Goal: Find specific page/section: Find specific page/section

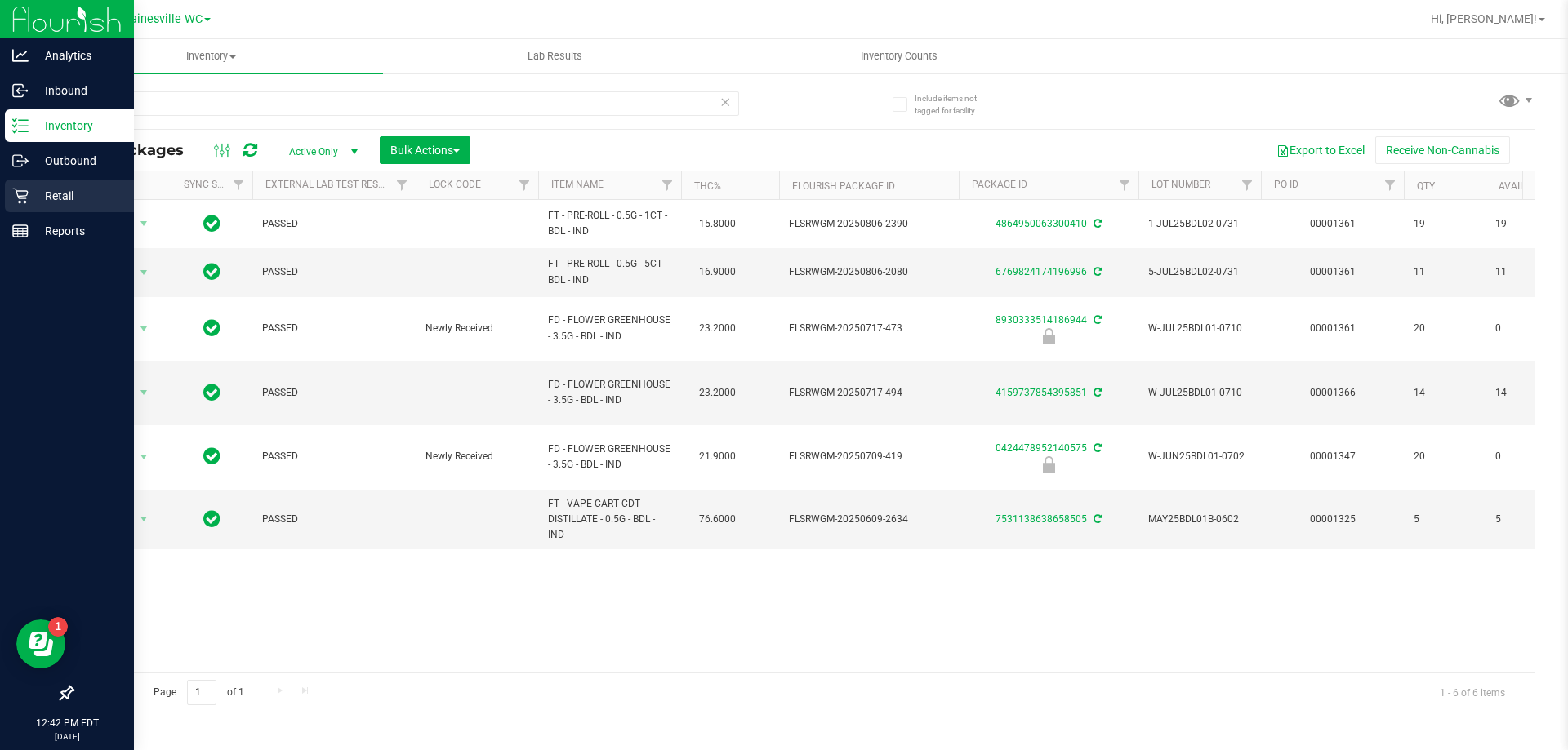
click at [48, 203] on p "Retail" at bounding box center [77, 195] width 98 height 20
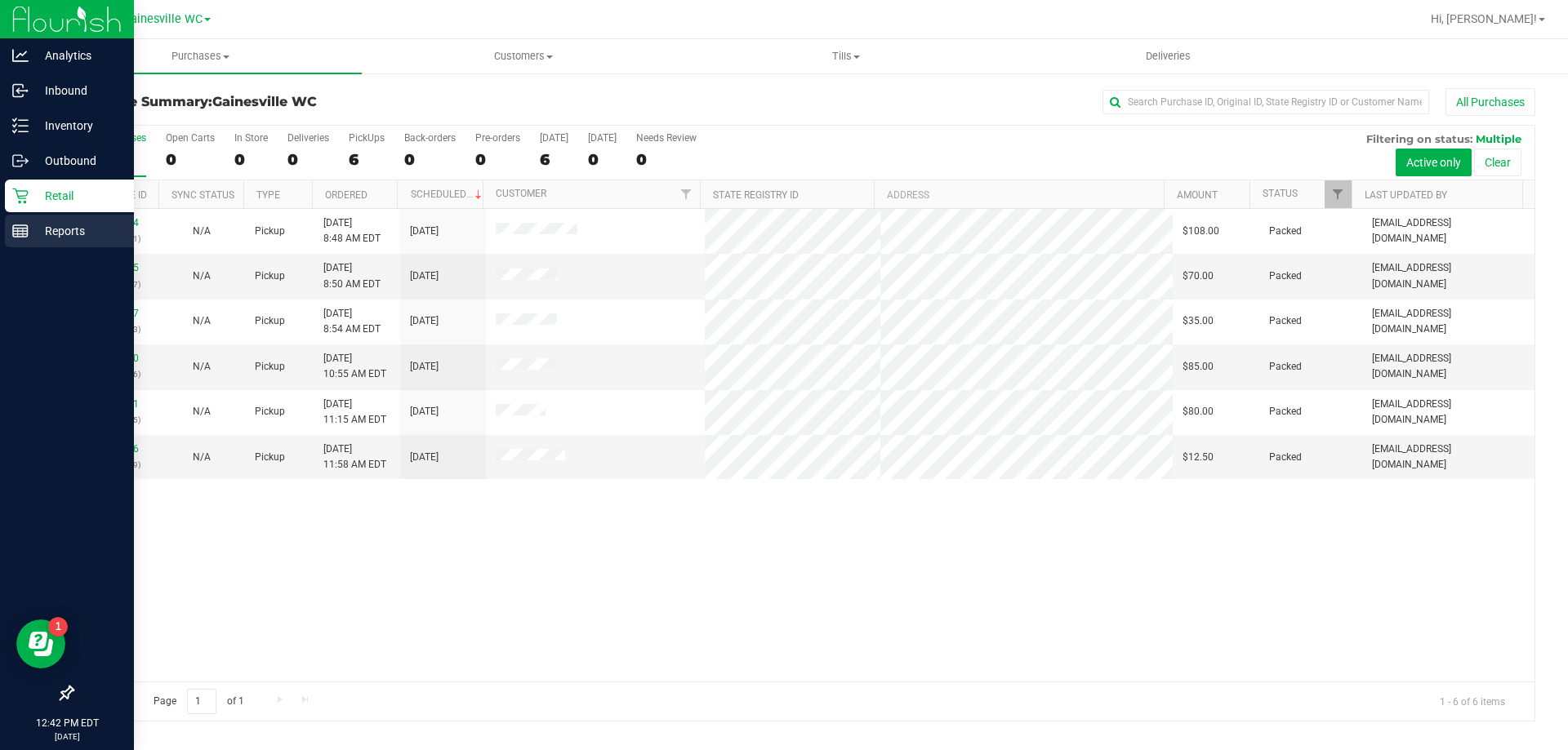
click at [52, 236] on p "Reports" at bounding box center [77, 231] width 98 height 20
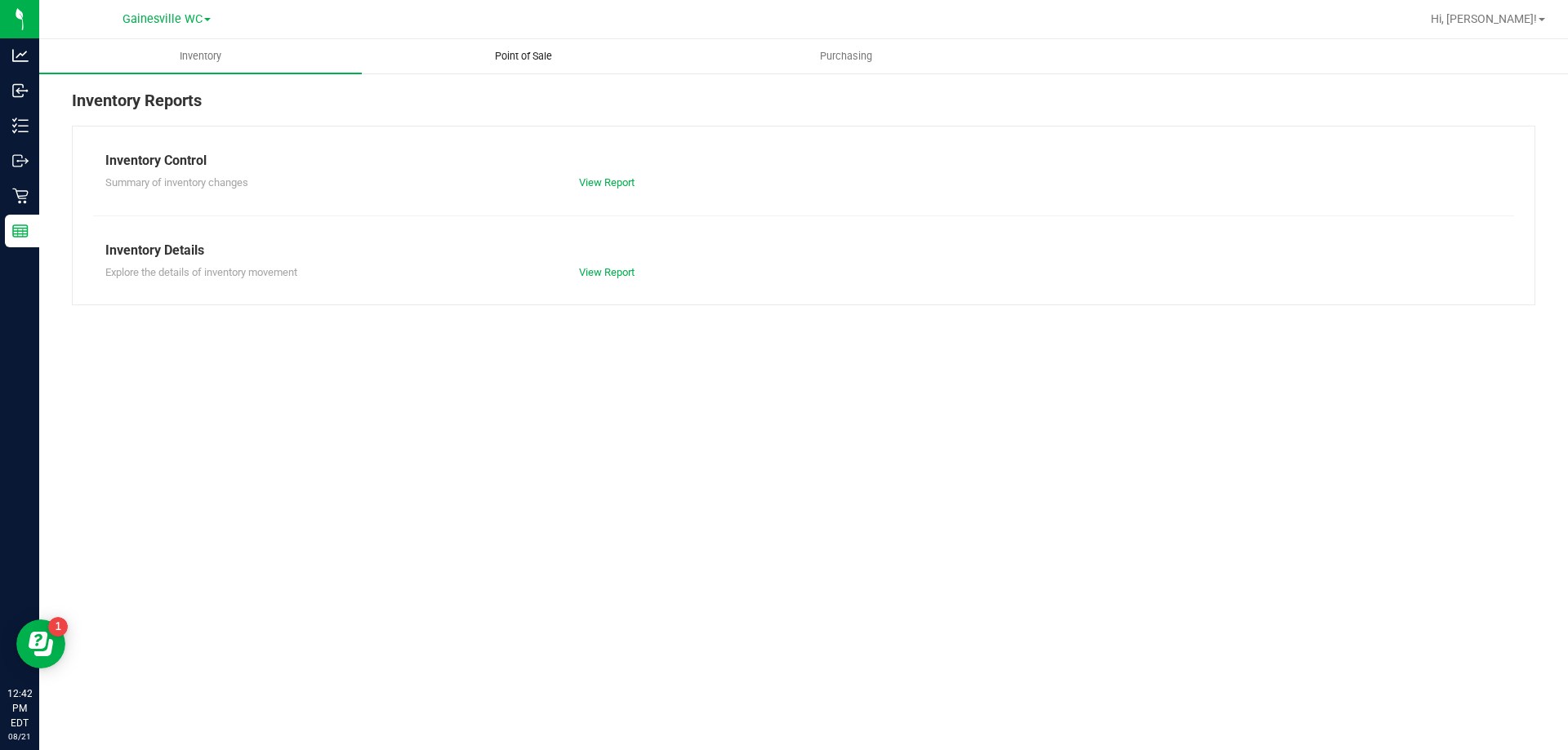
click at [514, 50] on span "Point of Sale" at bounding box center [523, 57] width 101 height 15
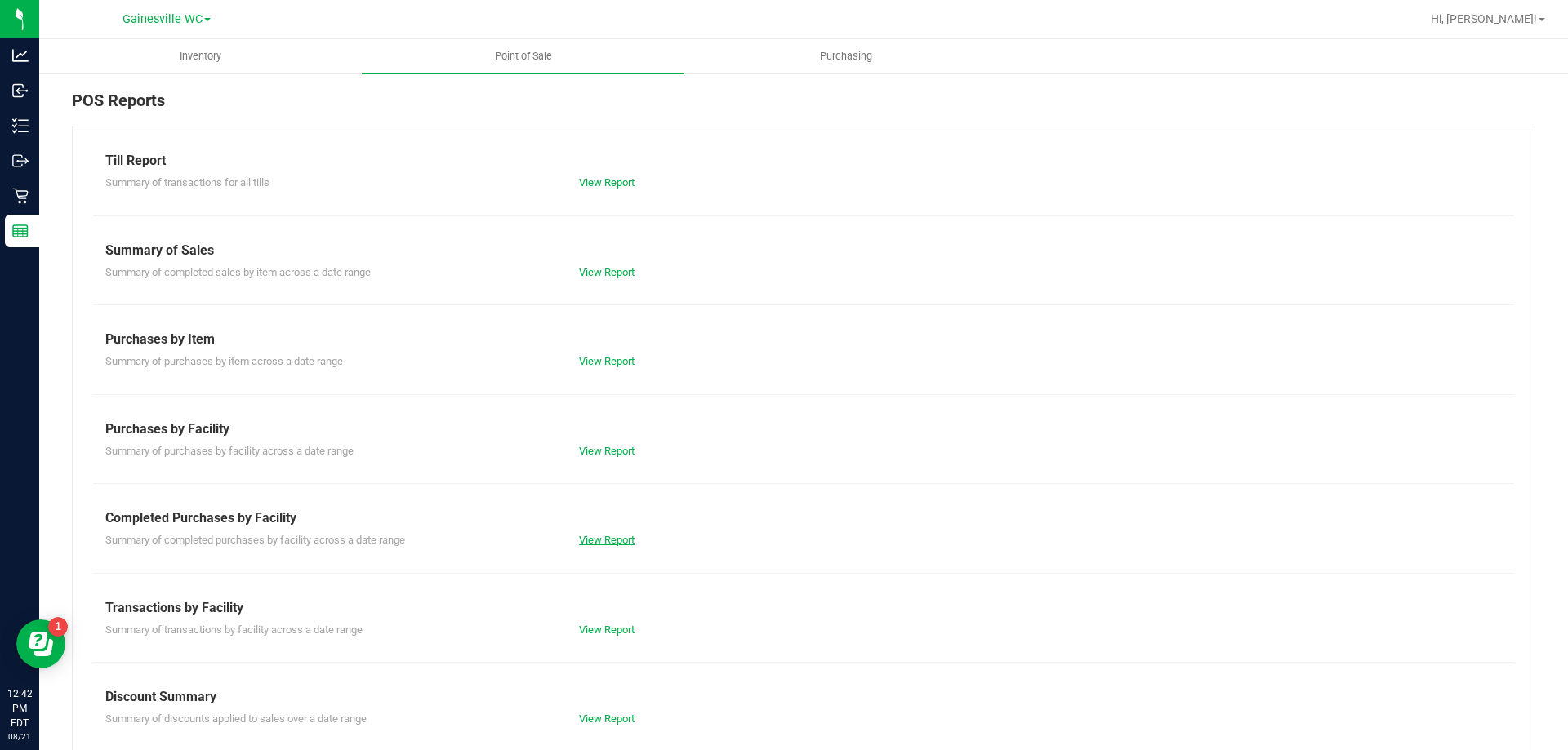
click at [608, 542] on link "View Report" at bounding box center [607, 540] width 56 height 12
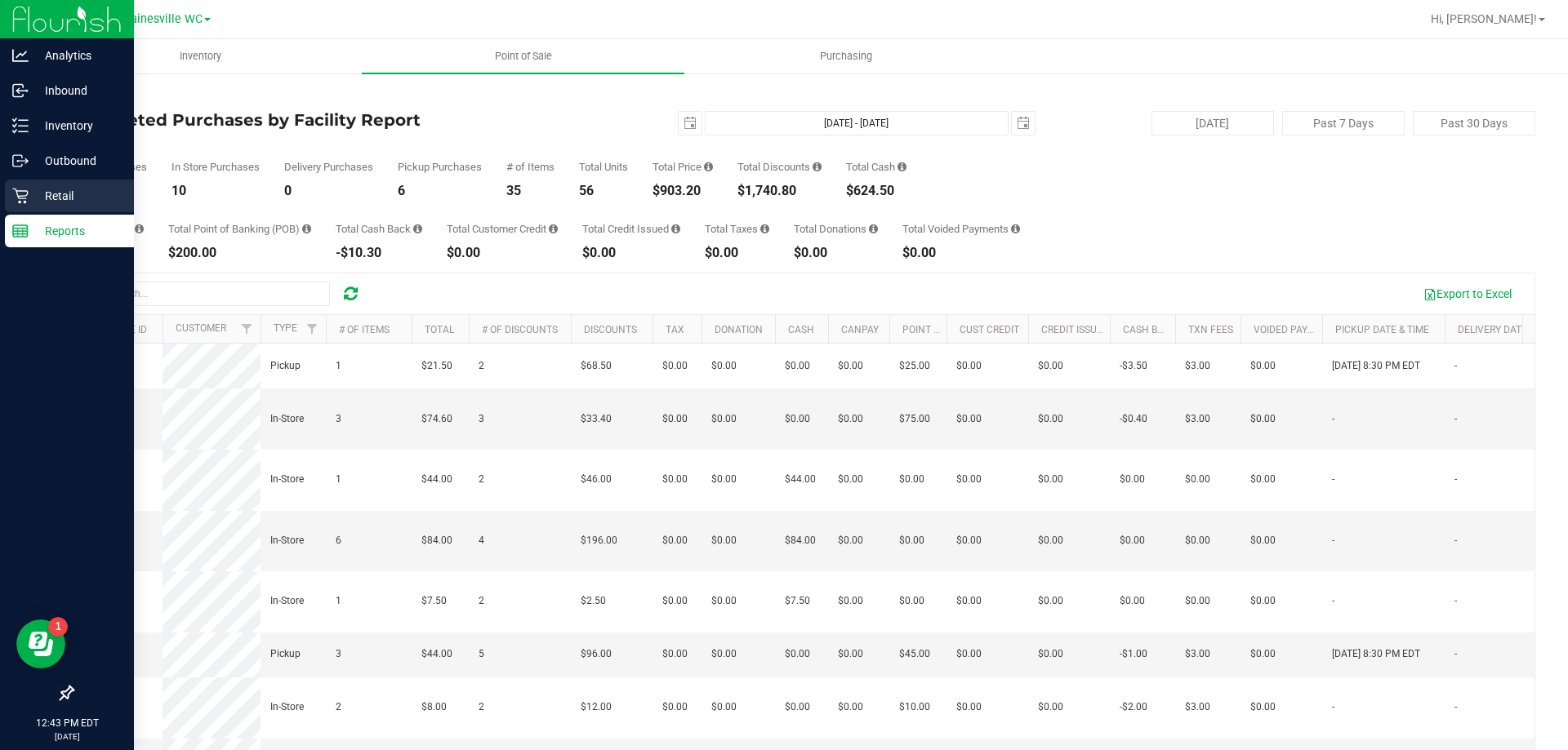
click at [57, 194] on p "Retail" at bounding box center [77, 195] width 98 height 20
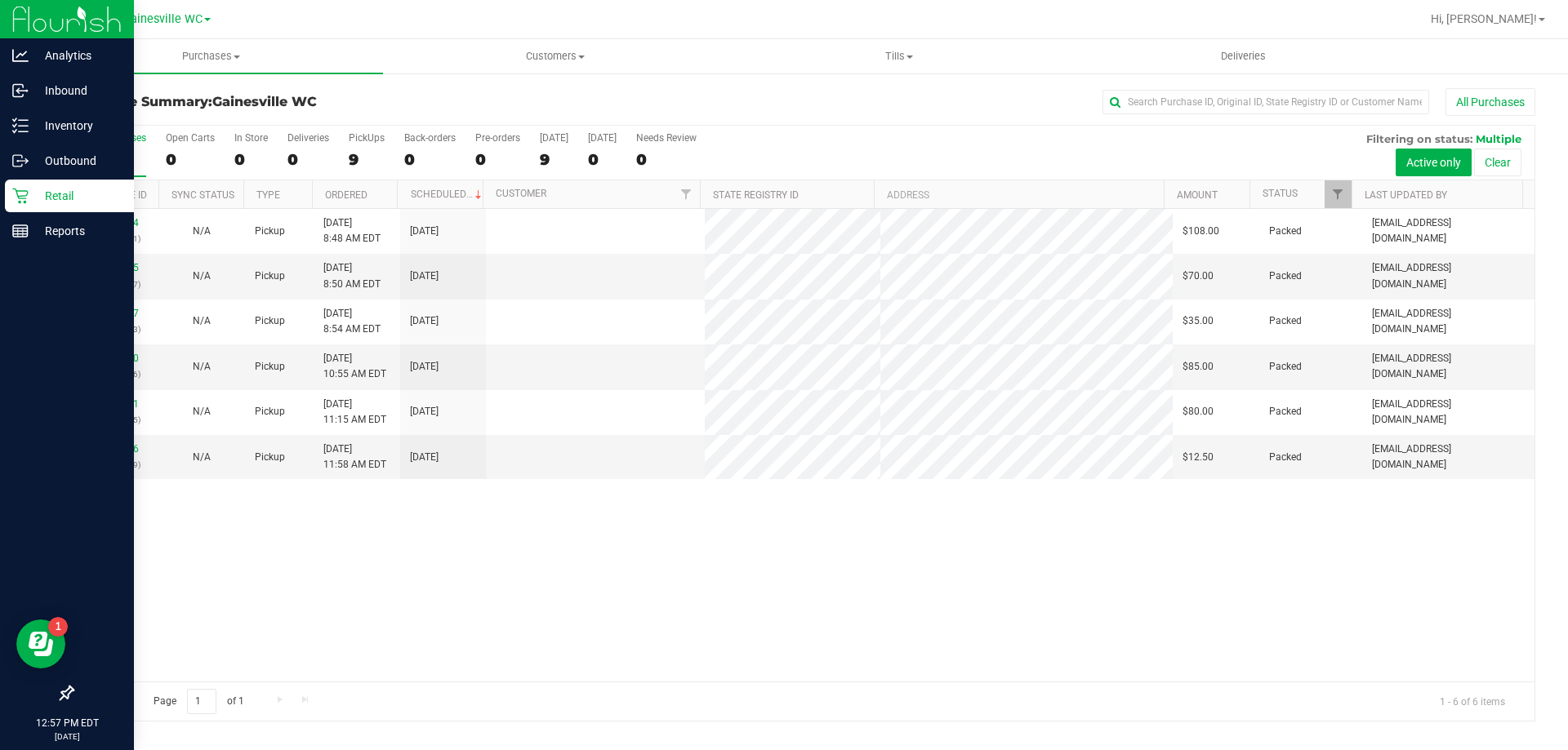
click at [45, 206] on div "Retail" at bounding box center [69, 195] width 129 height 33
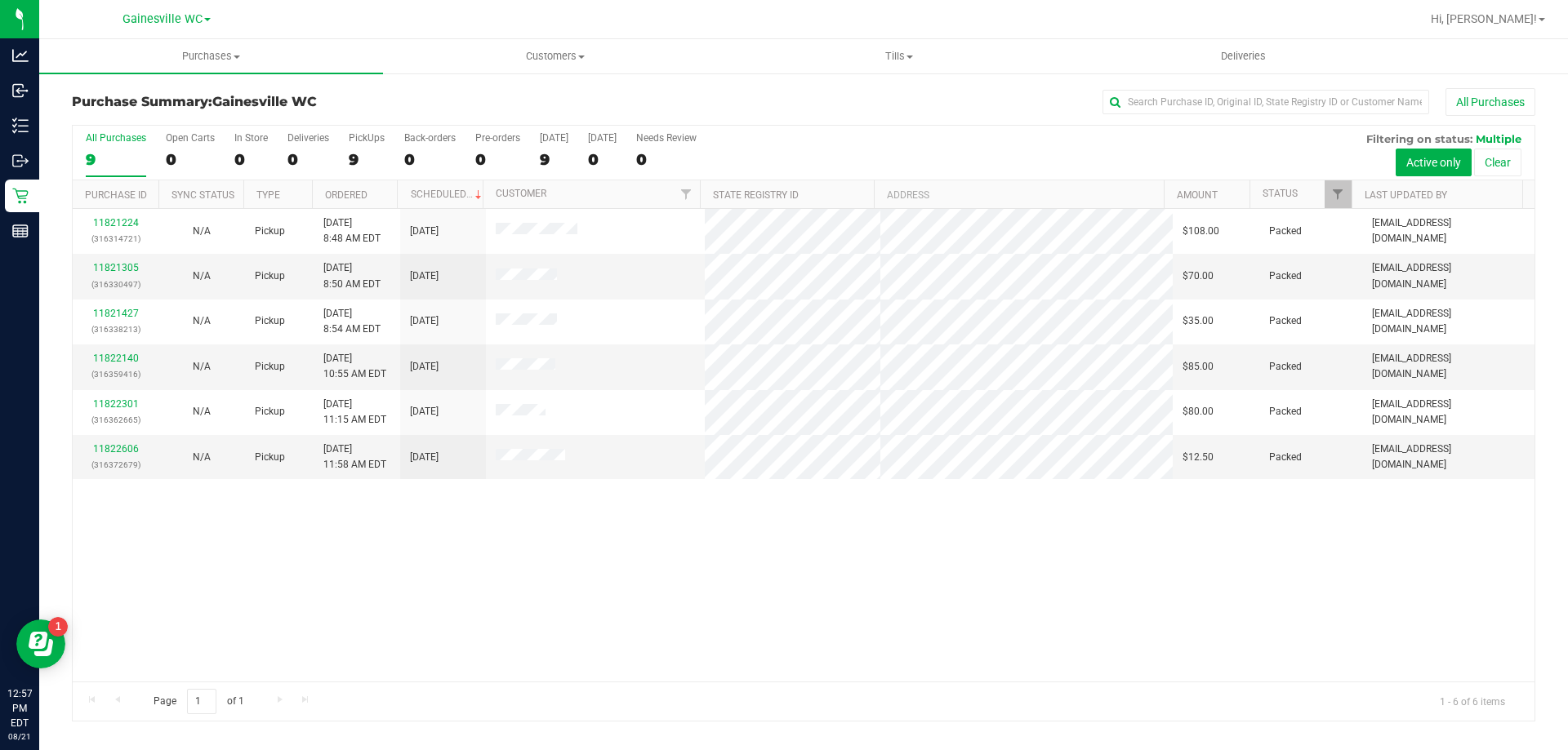
click at [128, 153] on div "9" at bounding box center [115, 159] width 61 height 19
click at [0, 0] on input "All Purchases 9" at bounding box center [0, 0] width 0 height 0
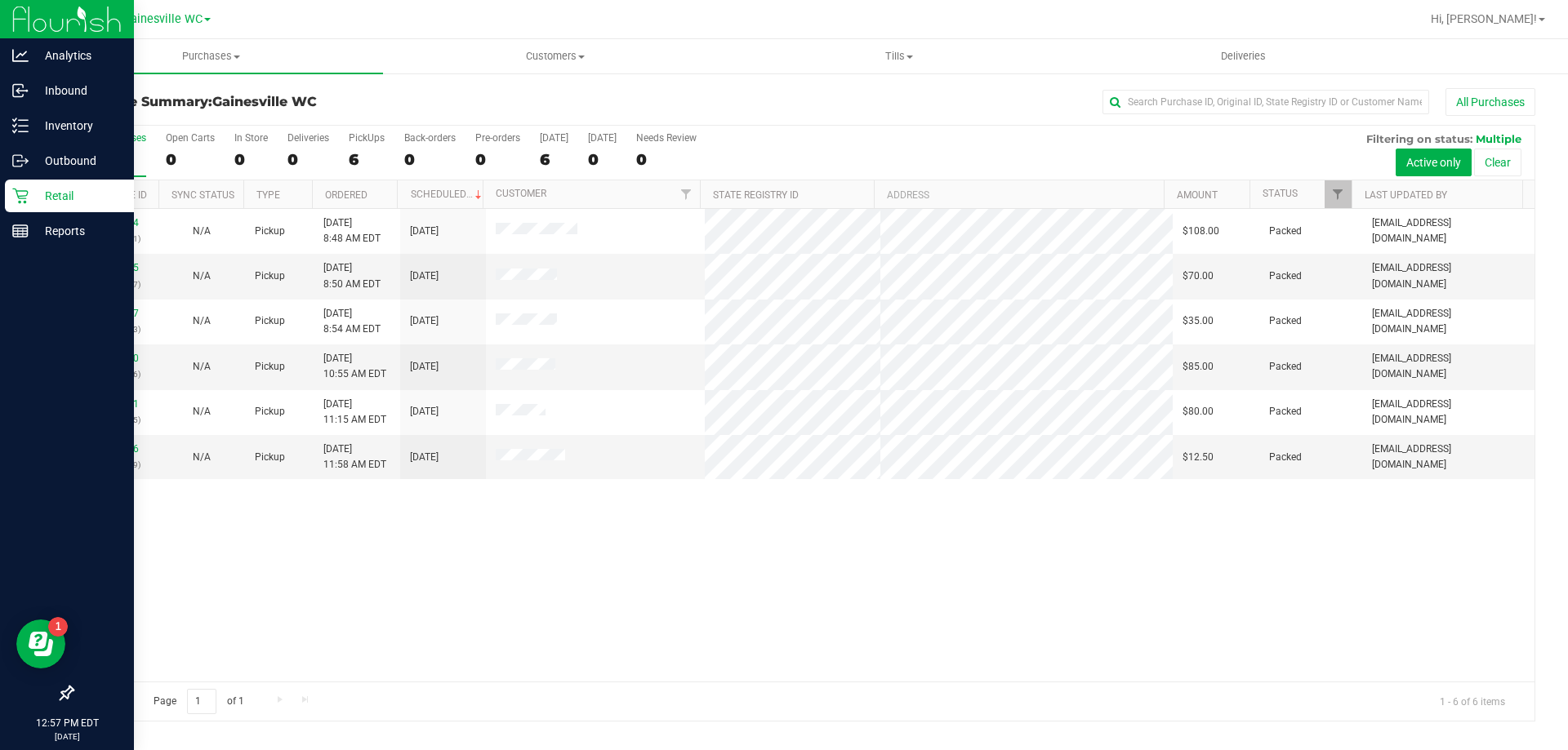
click at [45, 198] on p "Retail" at bounding box center [77, 195] width 98 height 20
click at [76, 222] on p "Reports" at bounding box center [77, 231] width 98 height 20
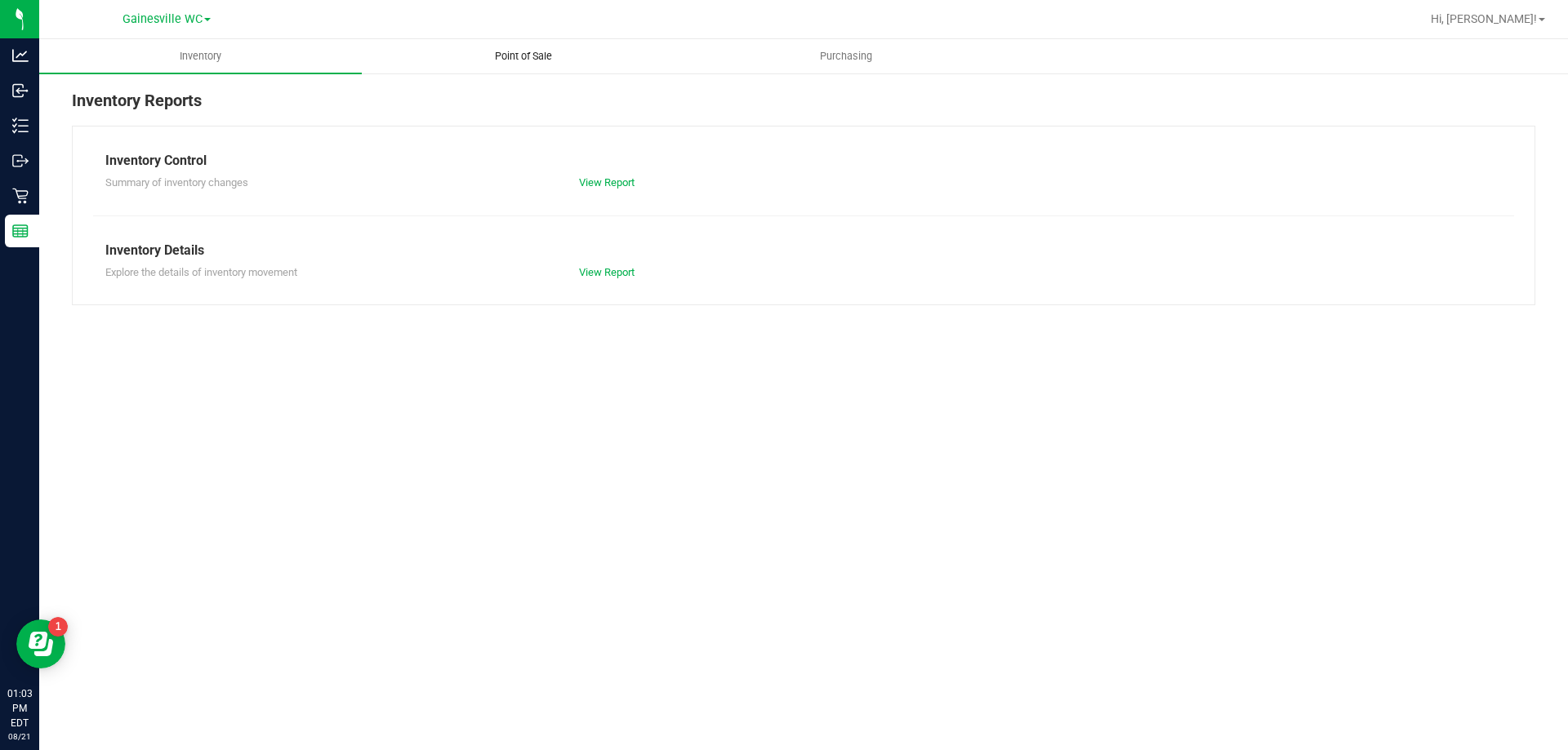
click at [544, 57] on span "Point of Sale" at bounding box center [523, 57] width 101 height 15
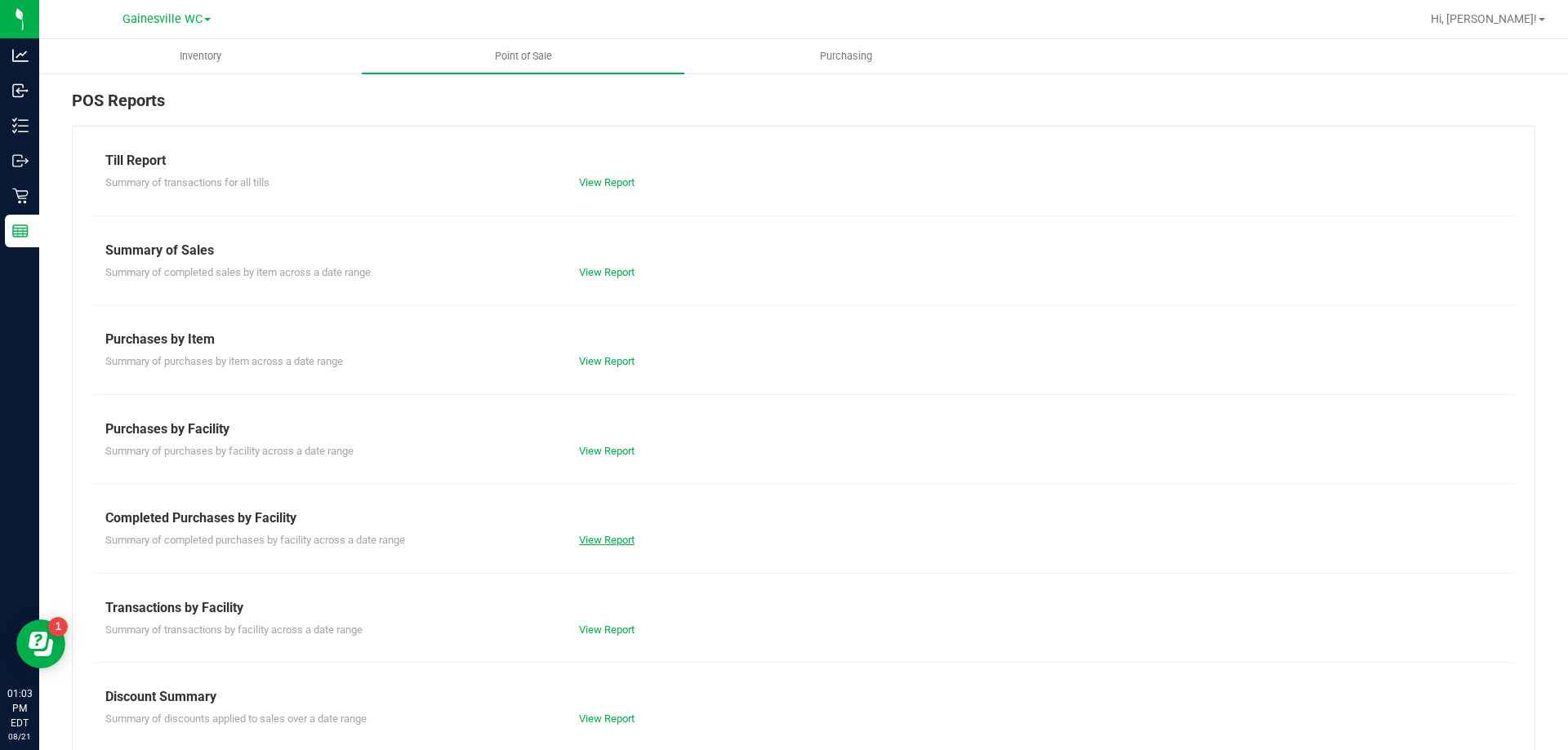
click at [593, 542] on link "View Report" at bounding box center [607, 540] width 56 height 12
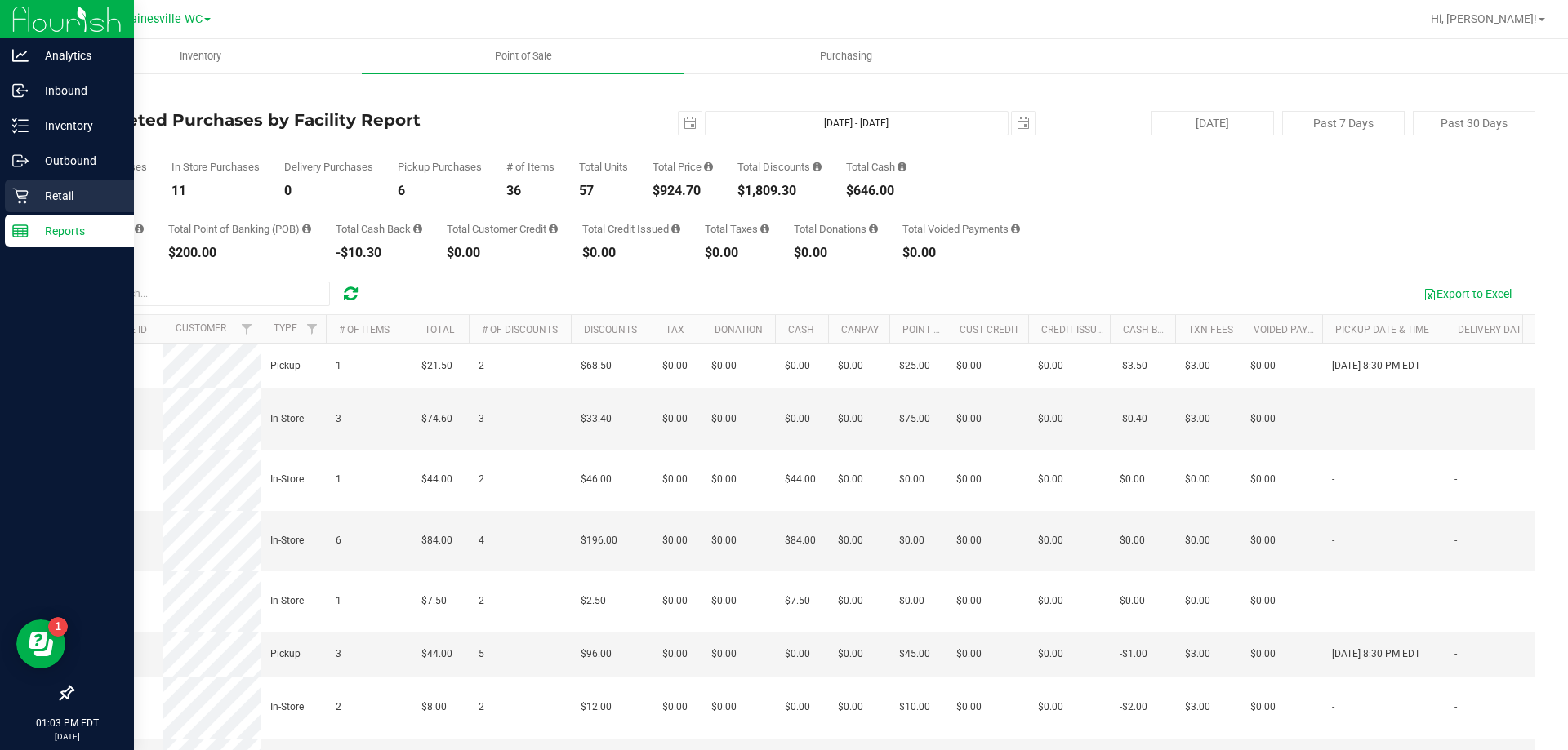
click at [62, 187] on div "Retail" at bounding box center [69, 195] width 129 height 33
